Goal: Task Accomplishment & Management: Check status

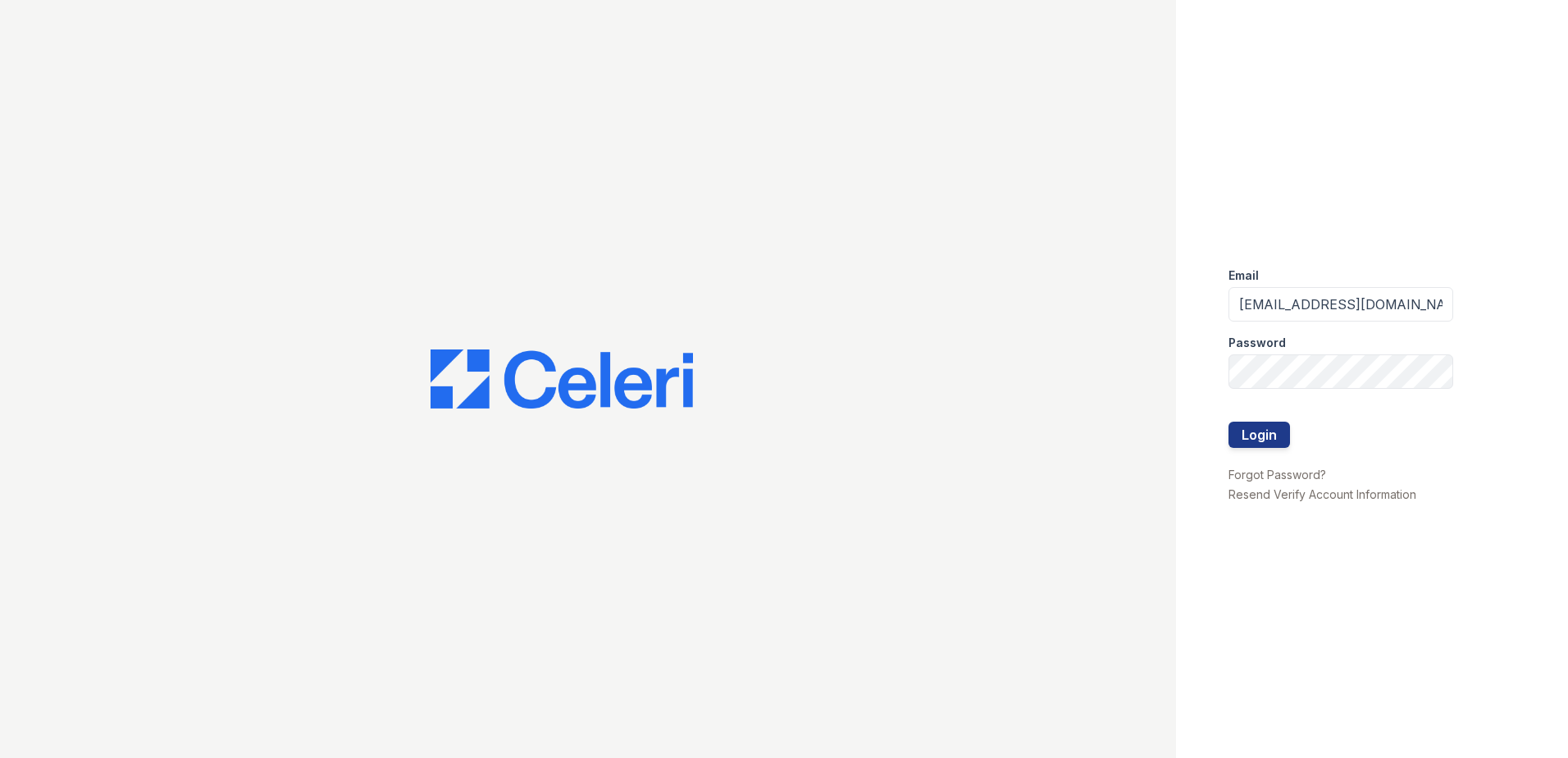
click at [1273, 427] on button "Login" at bounding box center [1259, 435] width 61 height 27
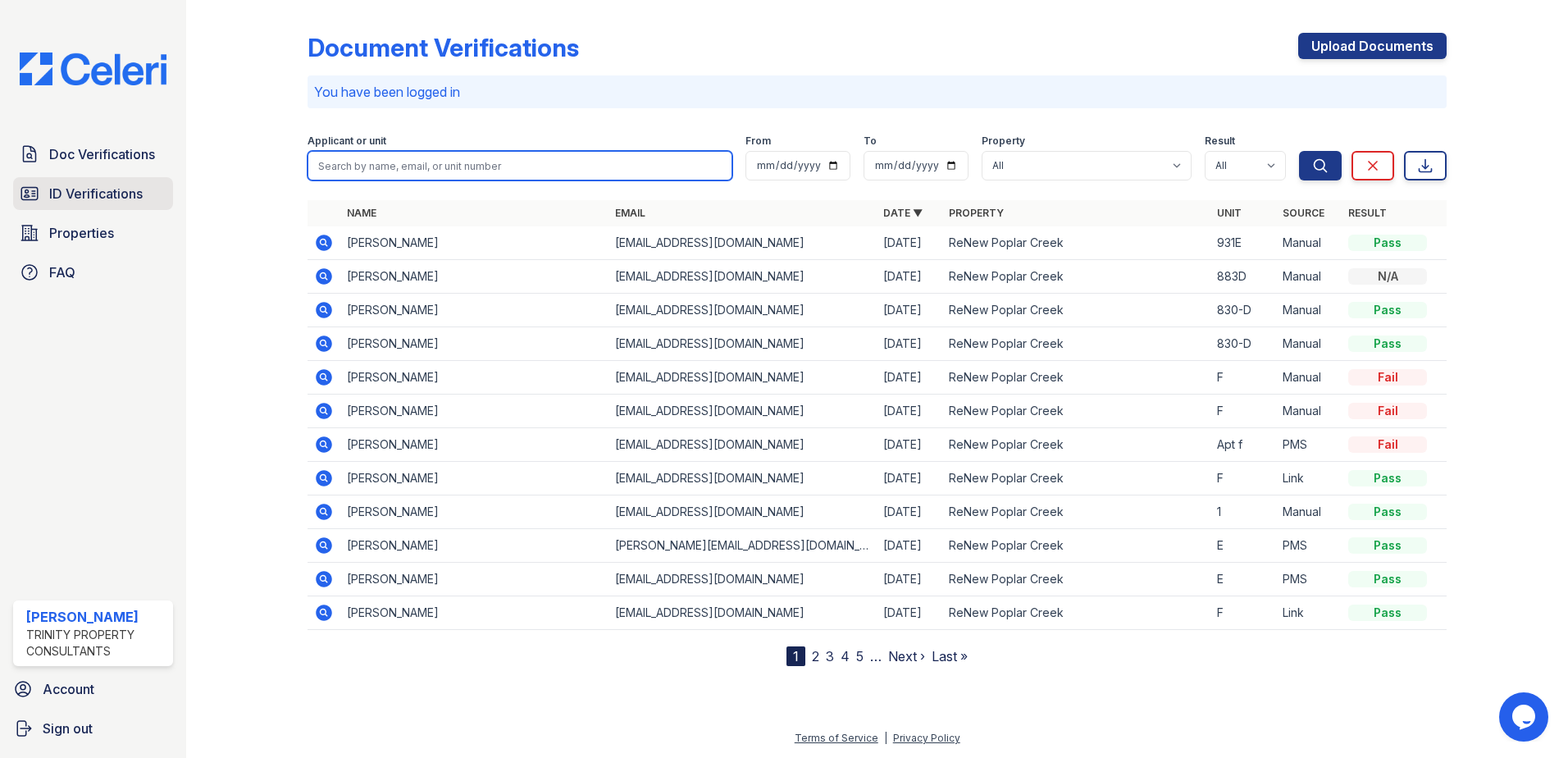
click at [353, 165] on input "search" at bounding box center [520, 166] width 425 height 30
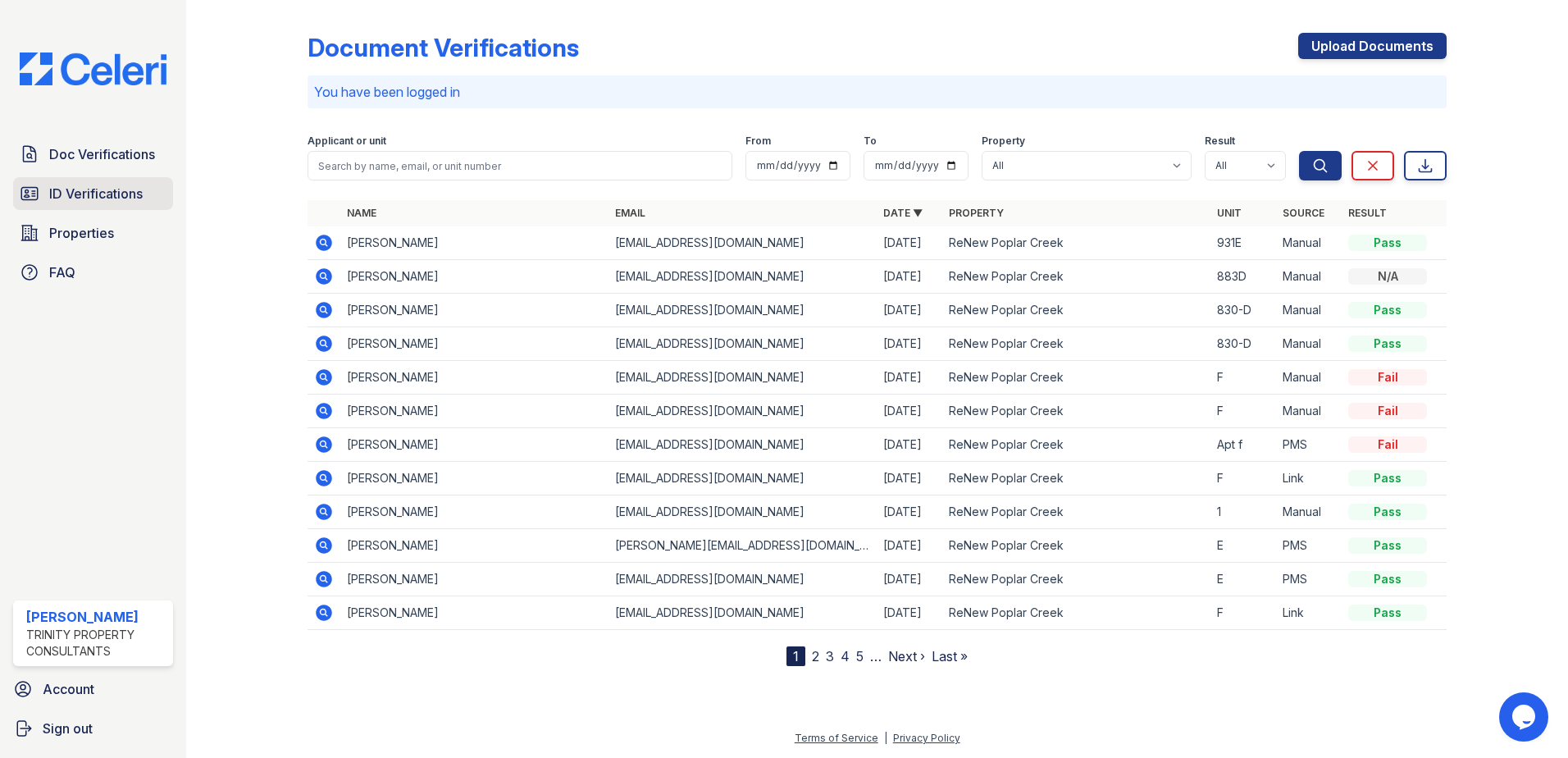
click at [75, 204] on link "ID Verifications" at bounding box center [93, 194] width 160 height 33
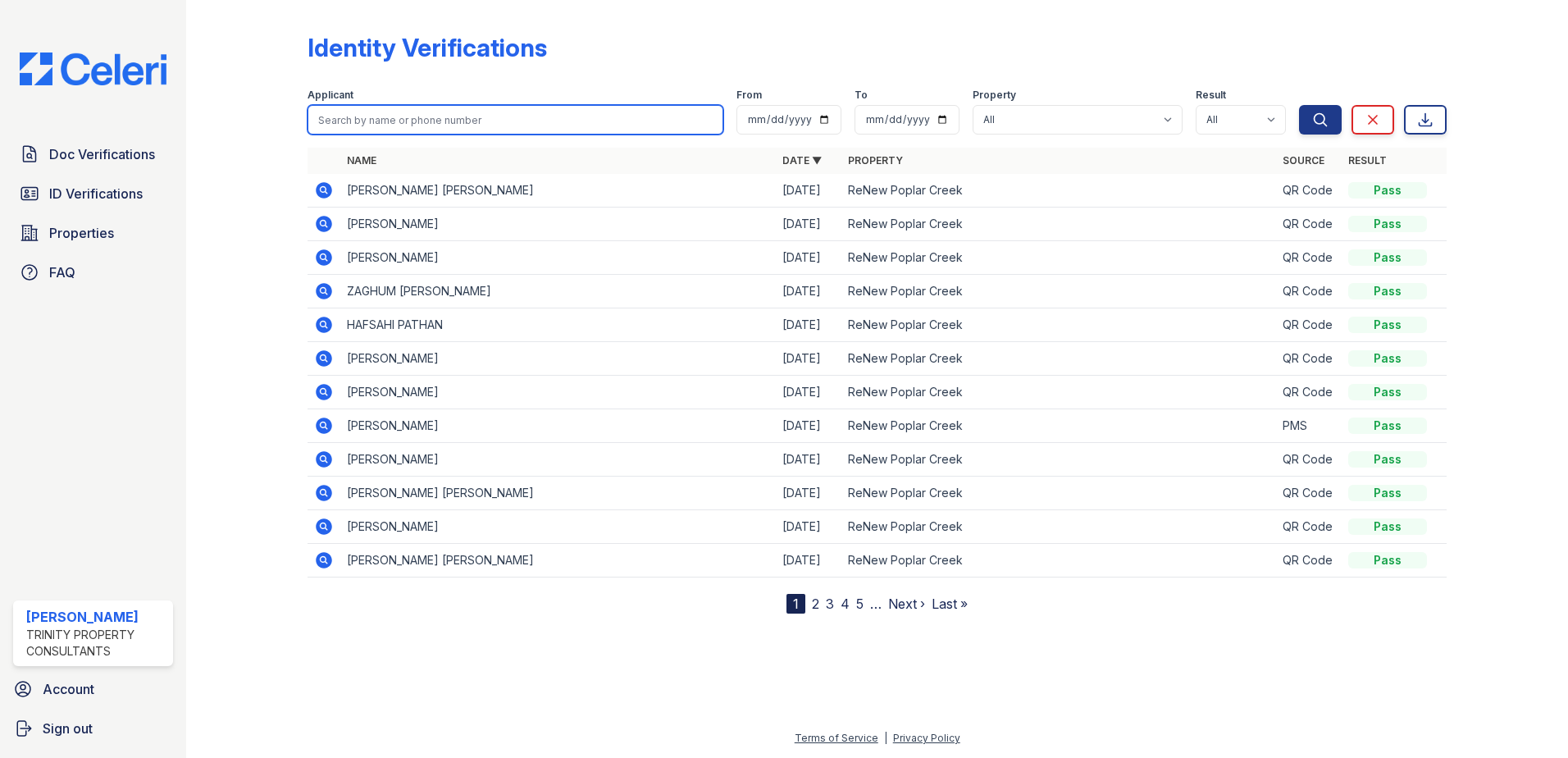
click at [361, 118] on input "search" at bounding box center [515, 120] width 416 height 30
type input "[PERSON_NAME]"
click at [1299, 105] on button "Search" at bounding box center [1320, 120] width 42 height 30
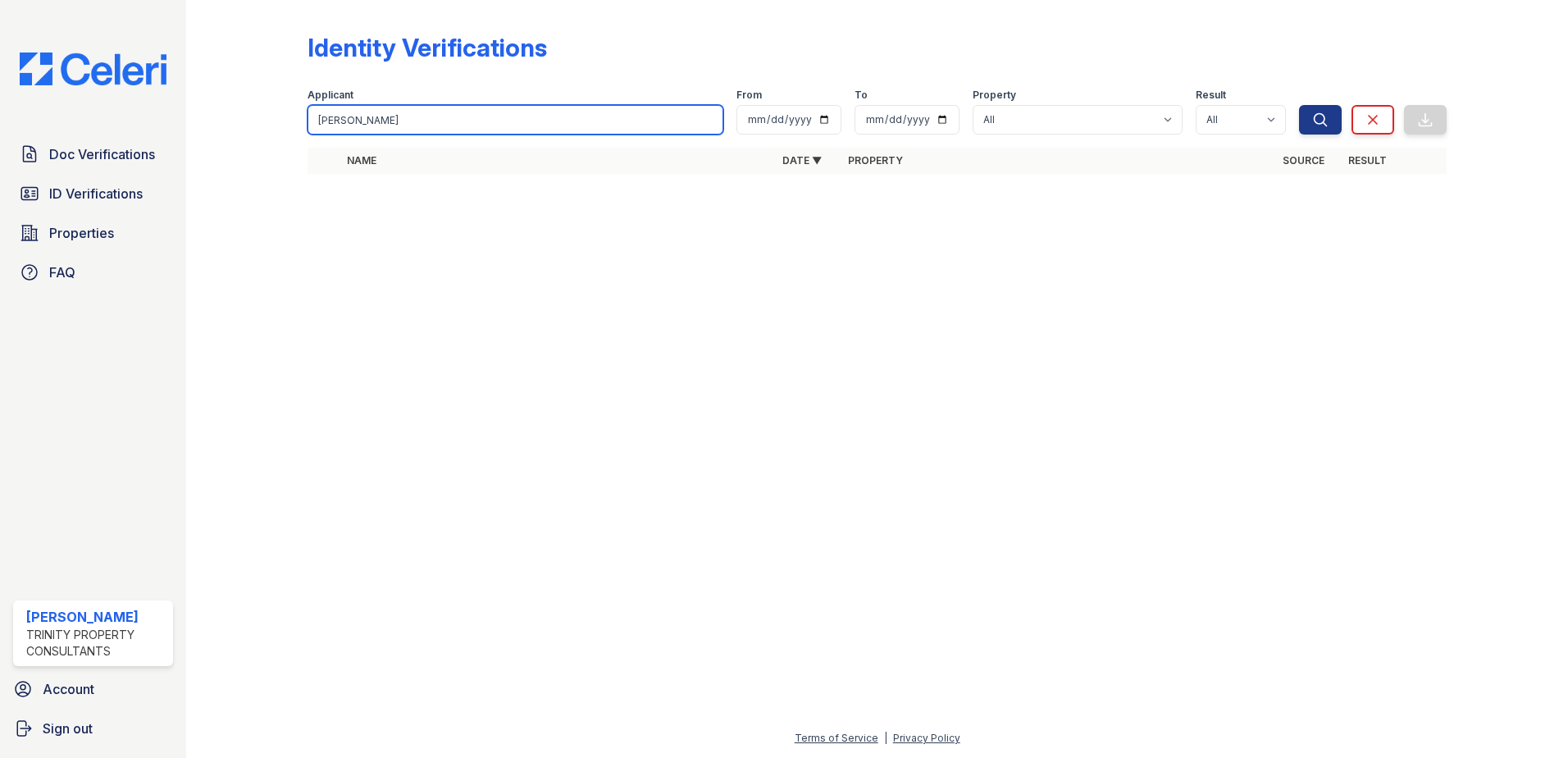
drag, startPoint x: 361, startPoint y: 122, endPoint x: 288, endPoint y: 119, distance: 73.1
click at [288, 119] on div "Identity Verifications Filter Applicant jada From To Property All ReNew Poplar …" at bounding box center [877, 108] width 1330 height 216
